Goal: Navigation & Orientation: Find specific page/section

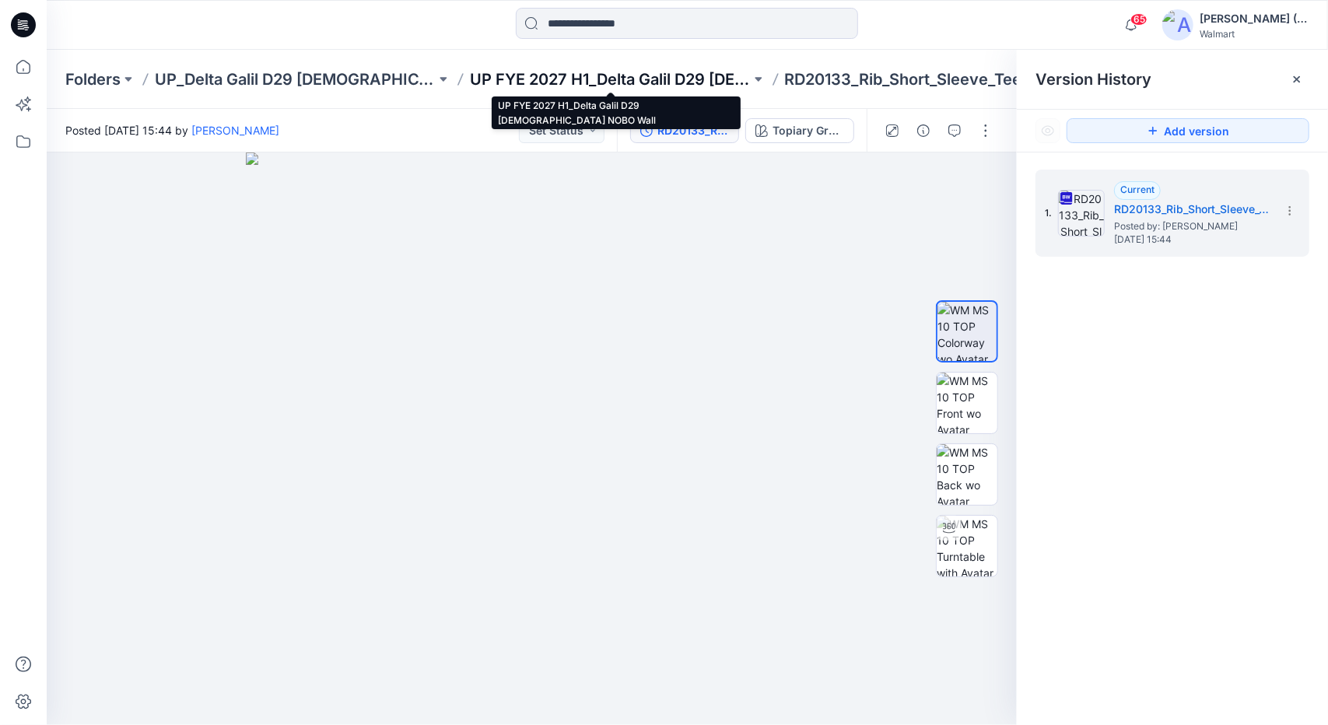
click at [648, 79] on p "UP FYE 2027 H1_Delta Galil D29 [DEMOGRAPHIC_DATA] NOBO Wall" at bounding box center [610, 79] width 281 height 22
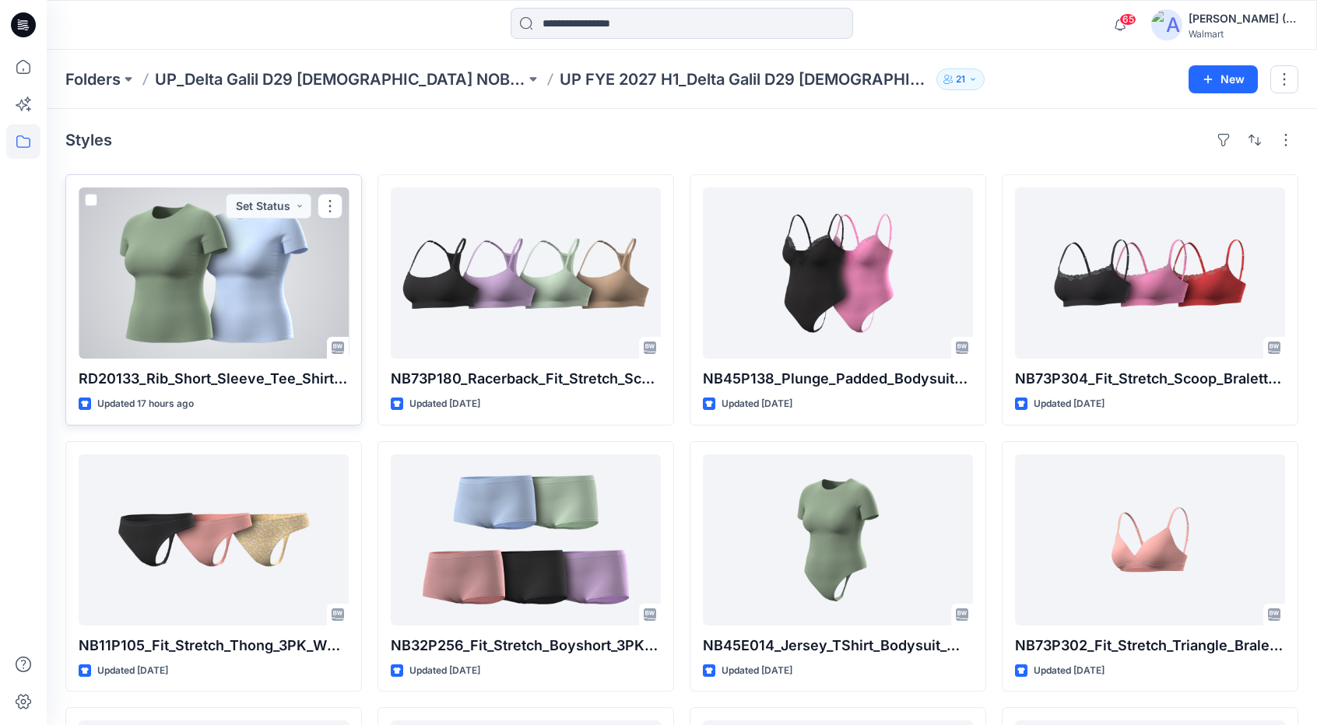
click at [244, 313] on div at bounding box center [214, 273] width 270 height 171
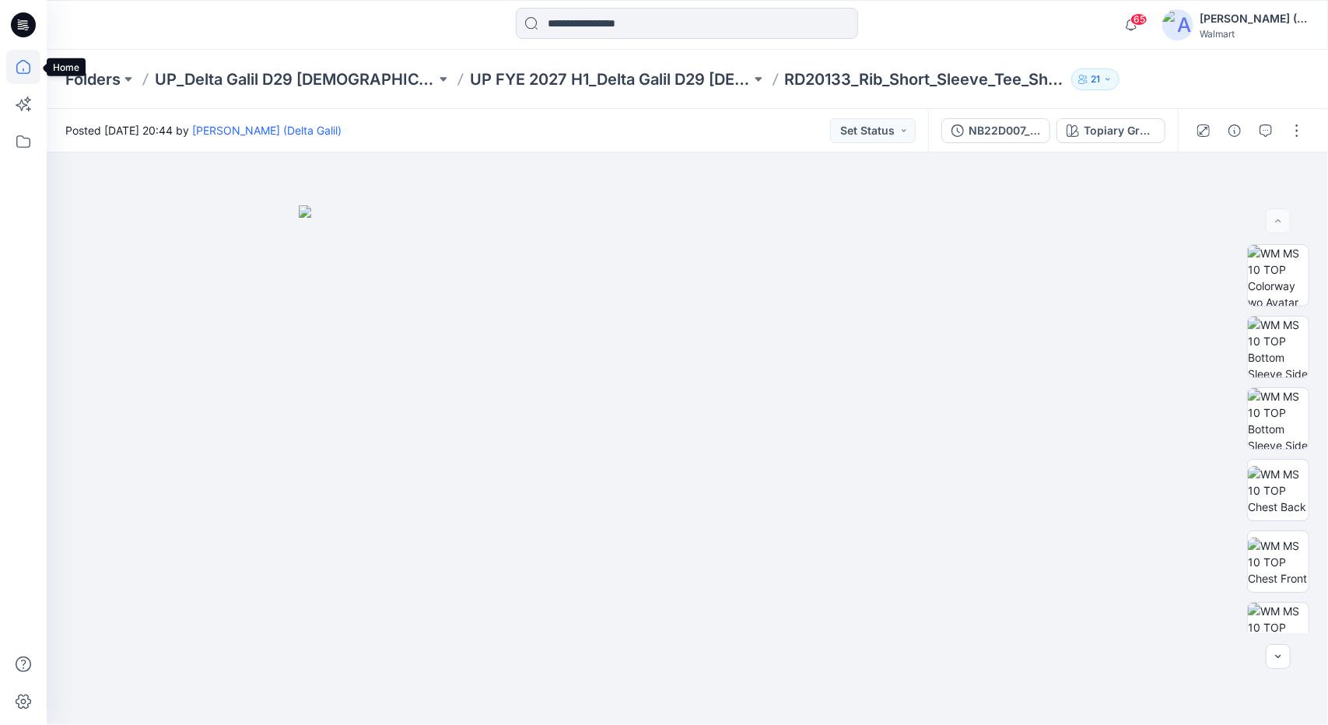
click at [31, 60] on icon at bounding box center [23, 67] width 34 height 34
